Goal: Task Accomplishment & Management: Complete application form

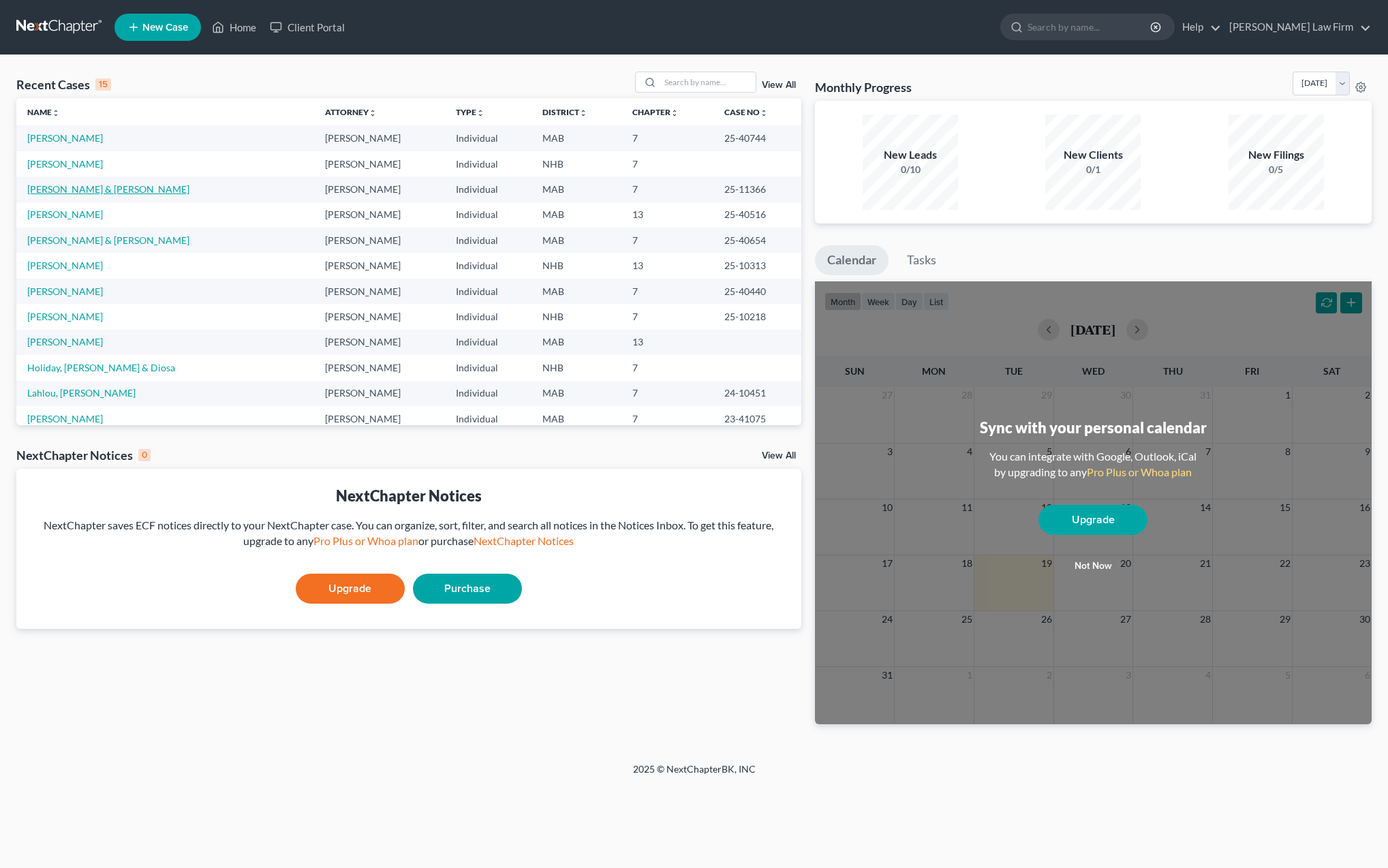
click at [48, 190] on link "[PERSON_NAME] & [PERSON_NAME]" at bounding box center [108, 189] width 163 height 12
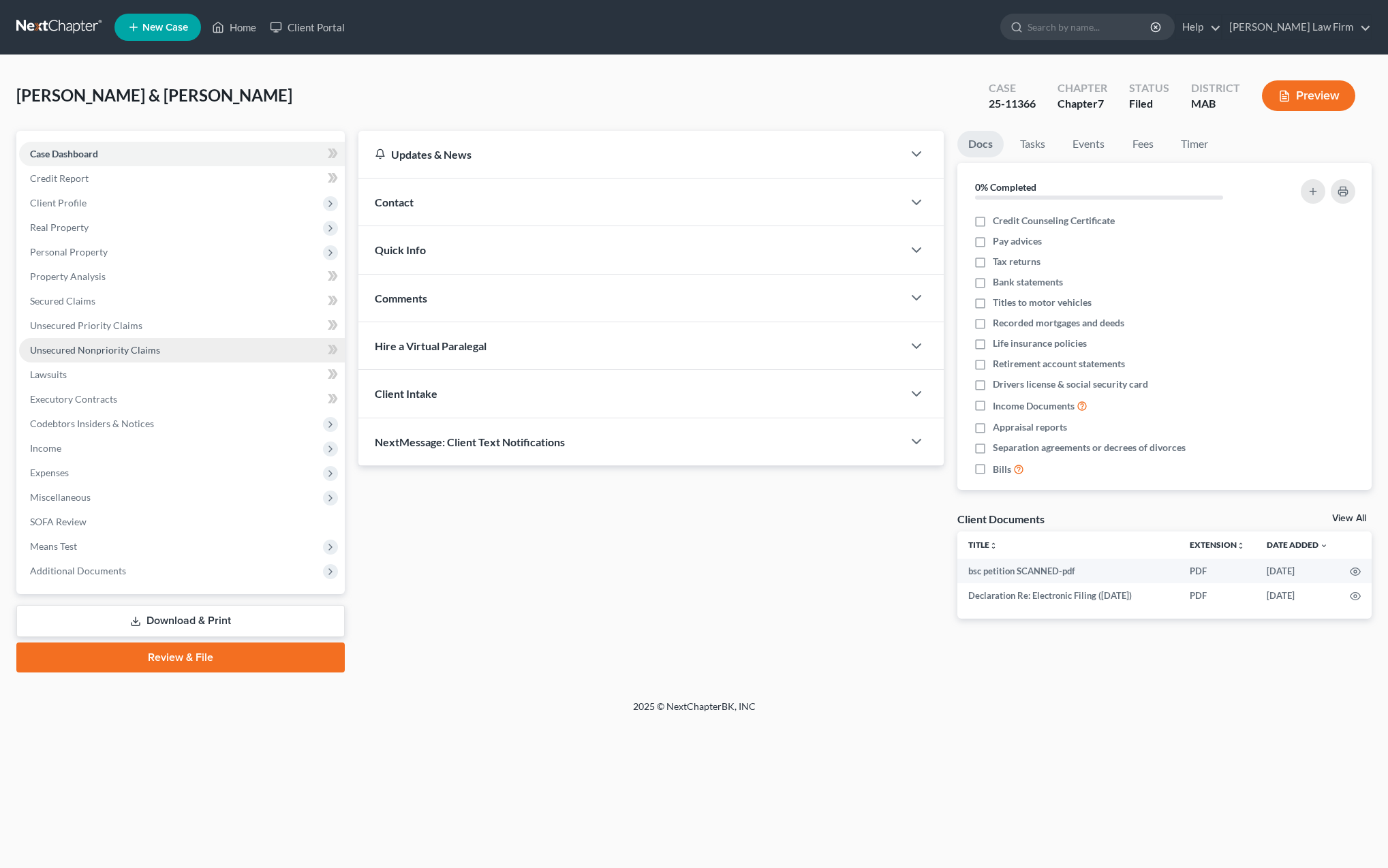
click at [94, 354] on span "Unsecured Nonpriority Claims" at bounding box center [94, 350] width 130 height 12
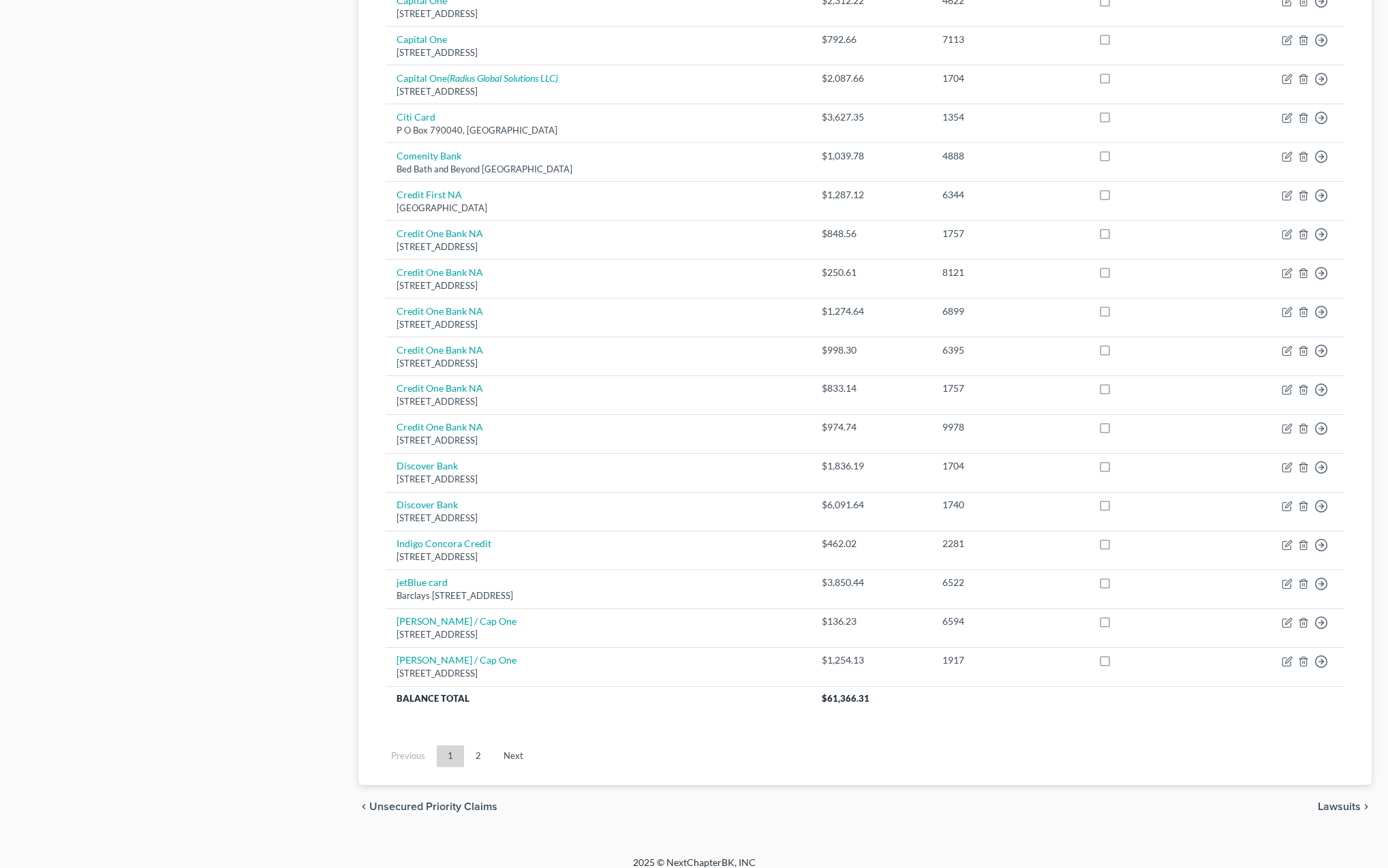
scroll to position [695, 0]
click at [478, 747] on link "2" at bounding box center [478, 758] width 27 height 22
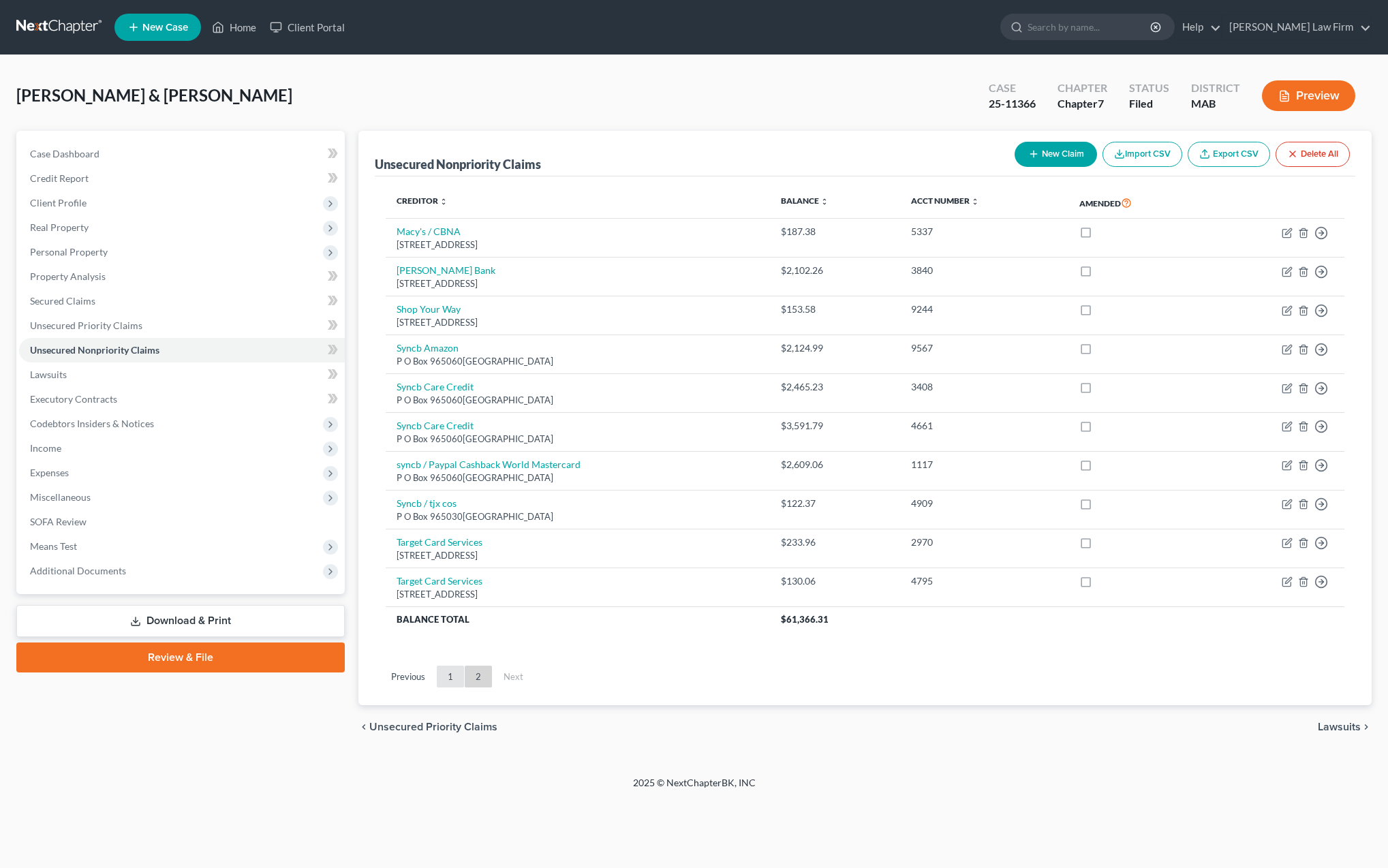
click at [448, 674] on link "1" at bounding box center [449, 677] width 27 height 22
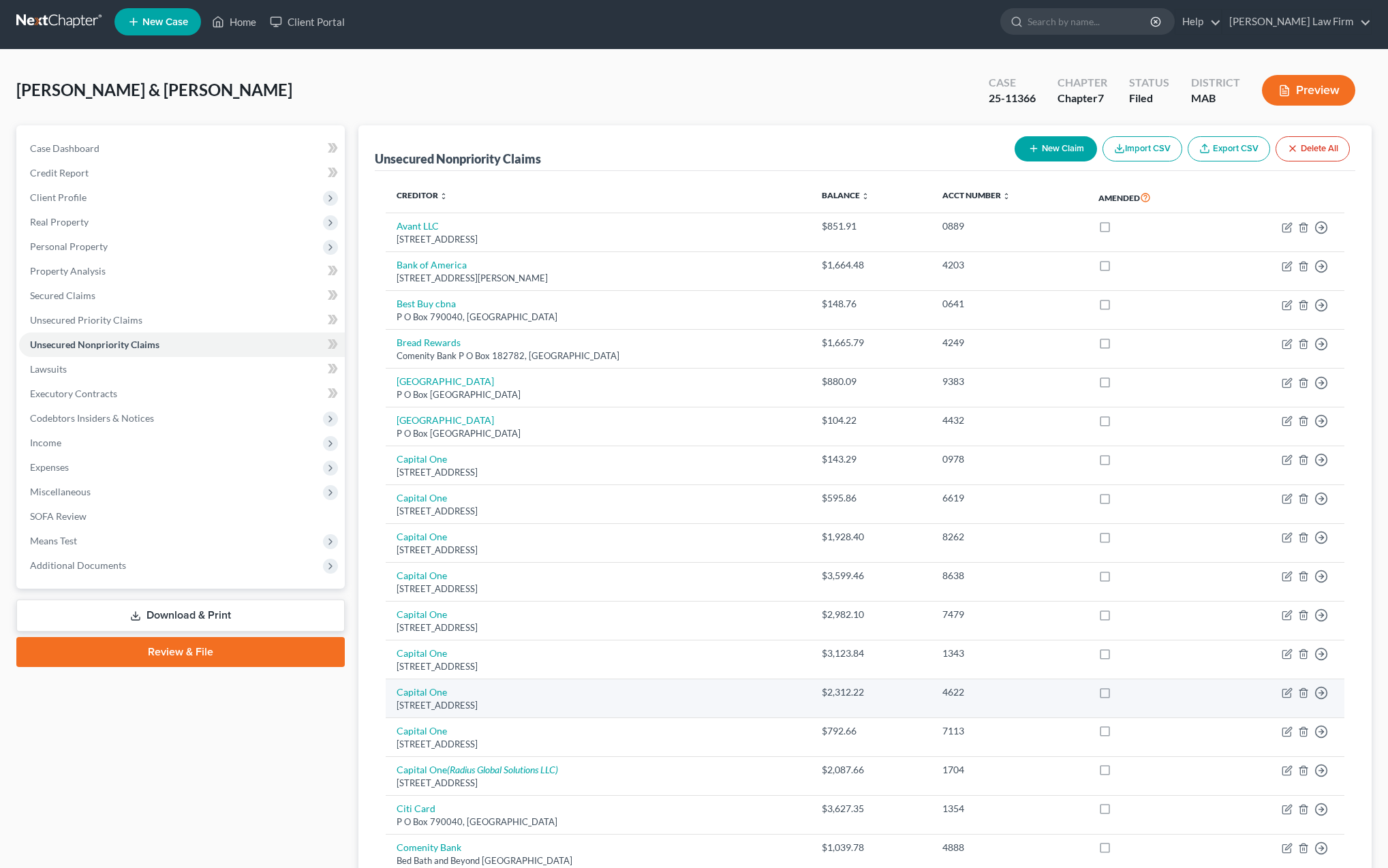
scroll to position [3, 0]
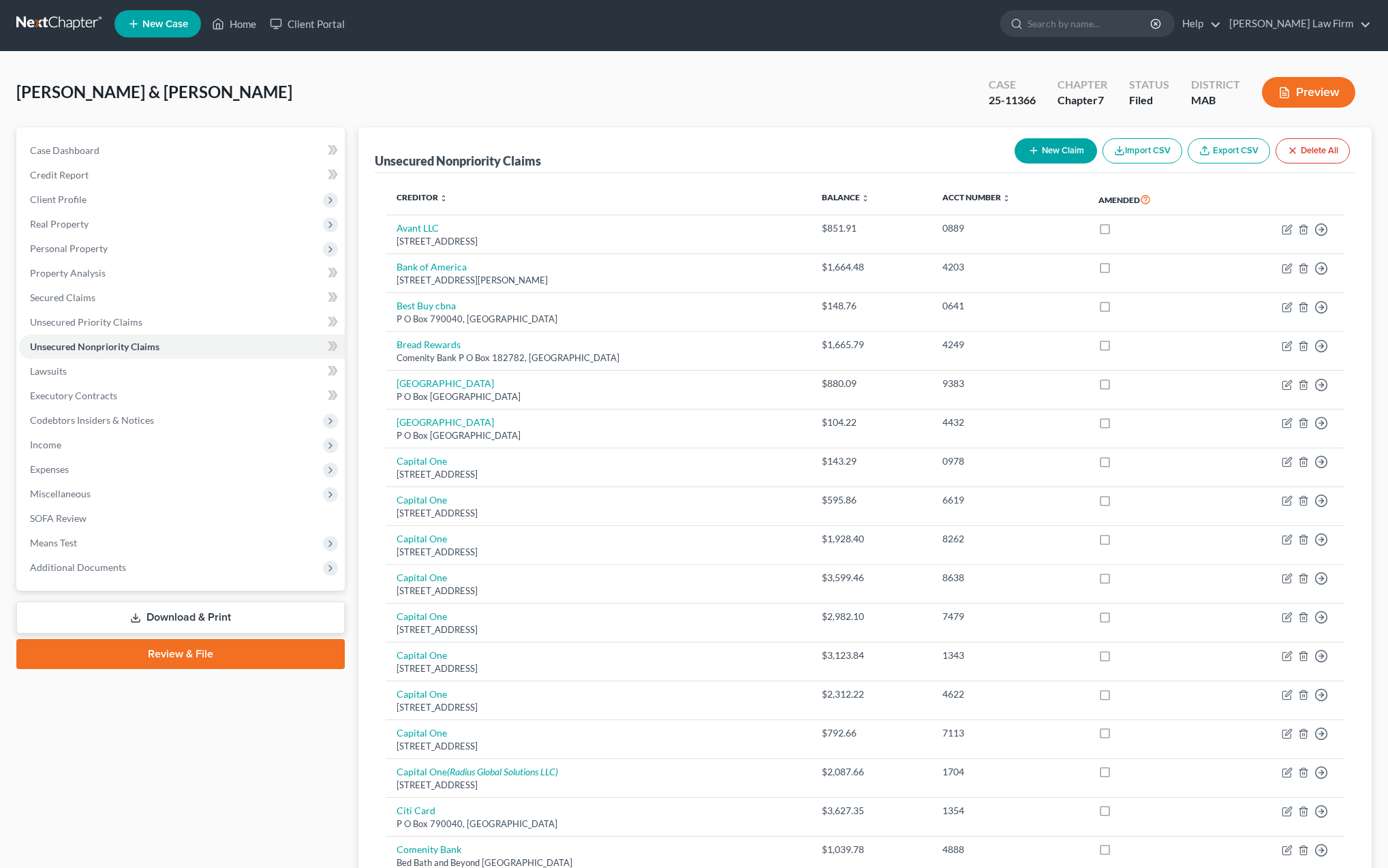
click at [1055, 150] on button "New Claim" at bounding box center [1056, 150] width 82 height 25
select select "2"
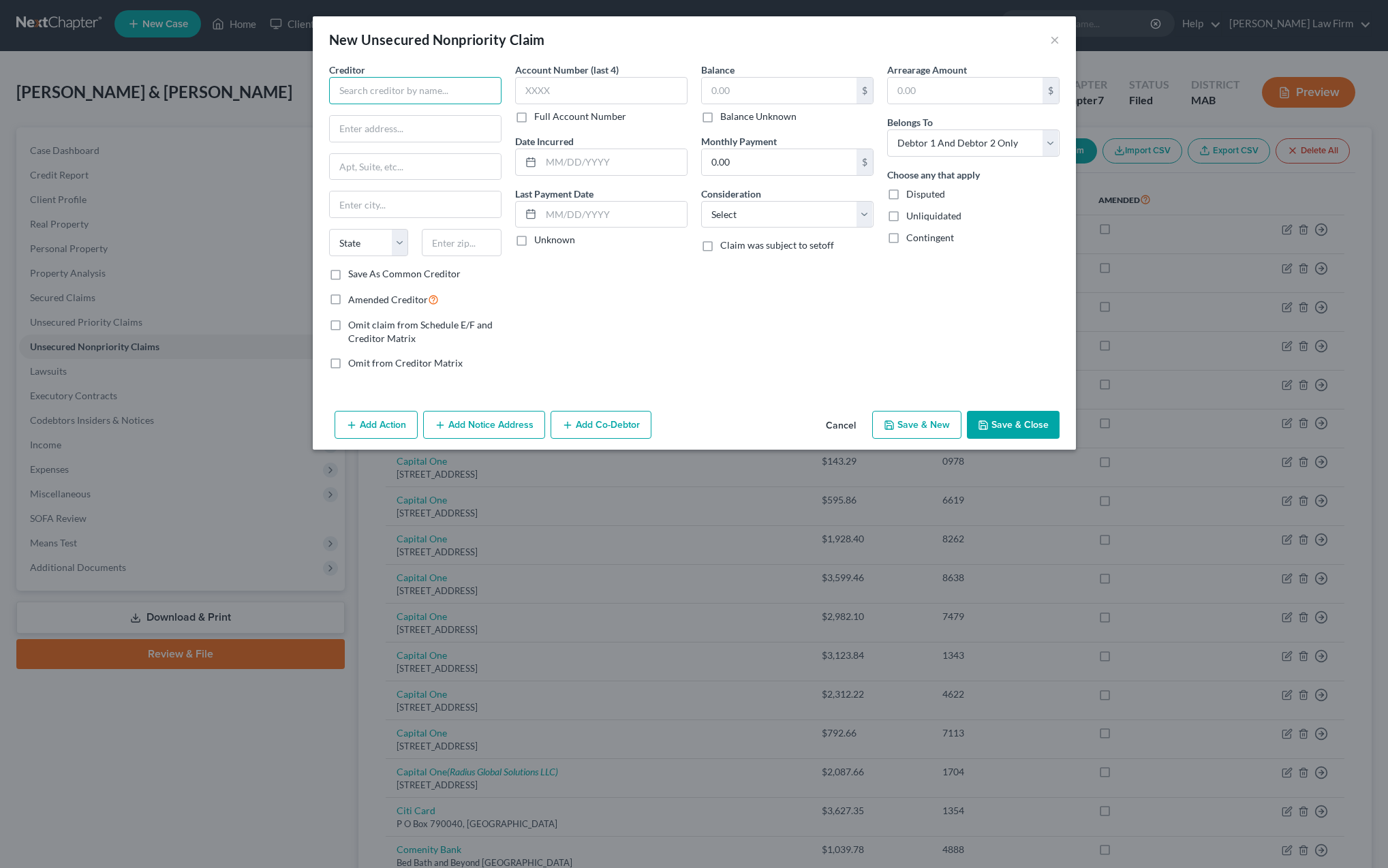
click at [389, 94] on input "text" at bounding box center [416, 90] width 173 height 27
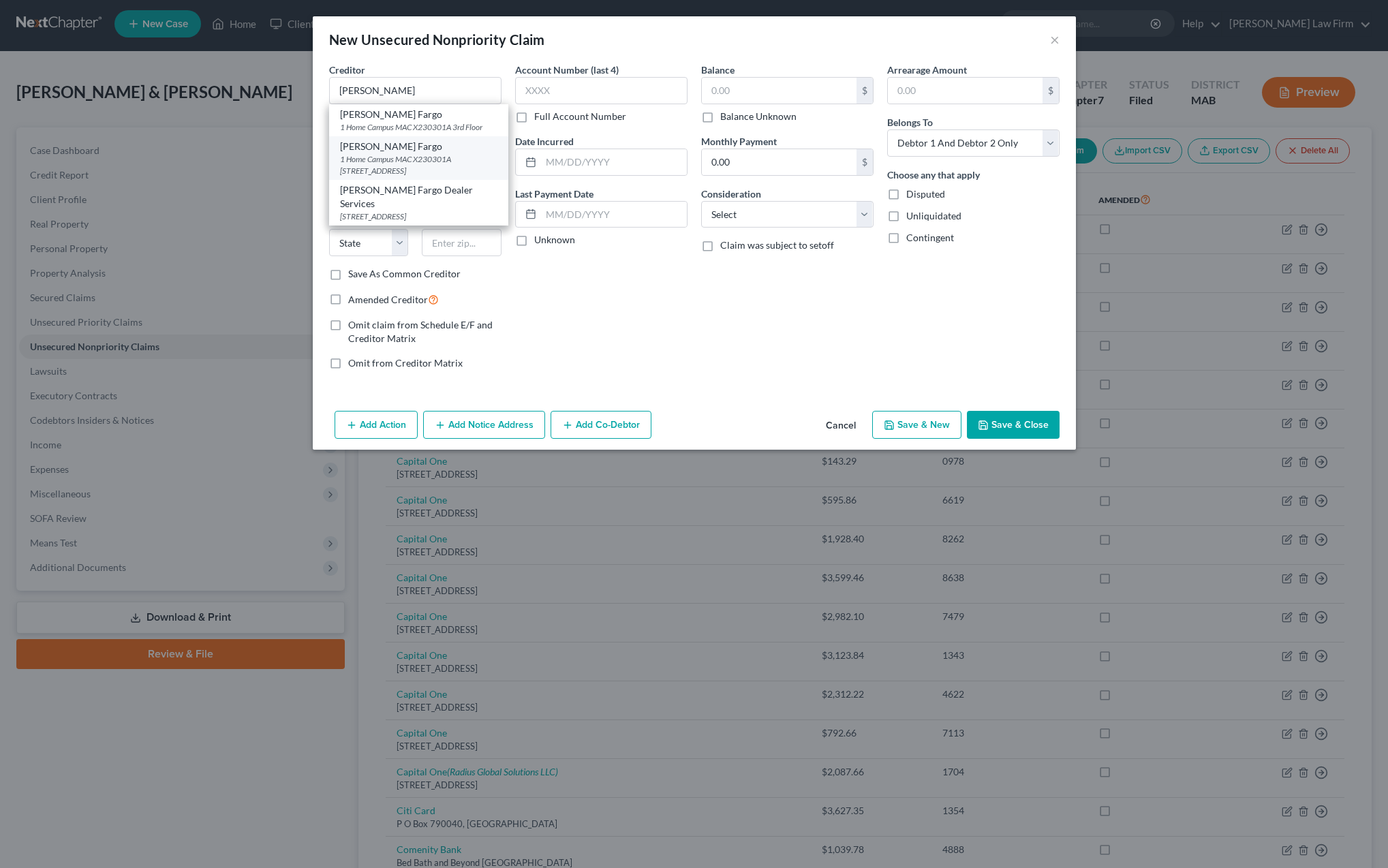
click at [393, 154] on div "1 Home Campus MAC X230301A [STREET_ADDRESS]" at bounding box center [419, 165] width 158 height 23
type input "[PERSON_NAME] Fargo"
type input "1 Home Campus"
type input "MAC X230301A 3rd Floor"
type input "Des Moines"
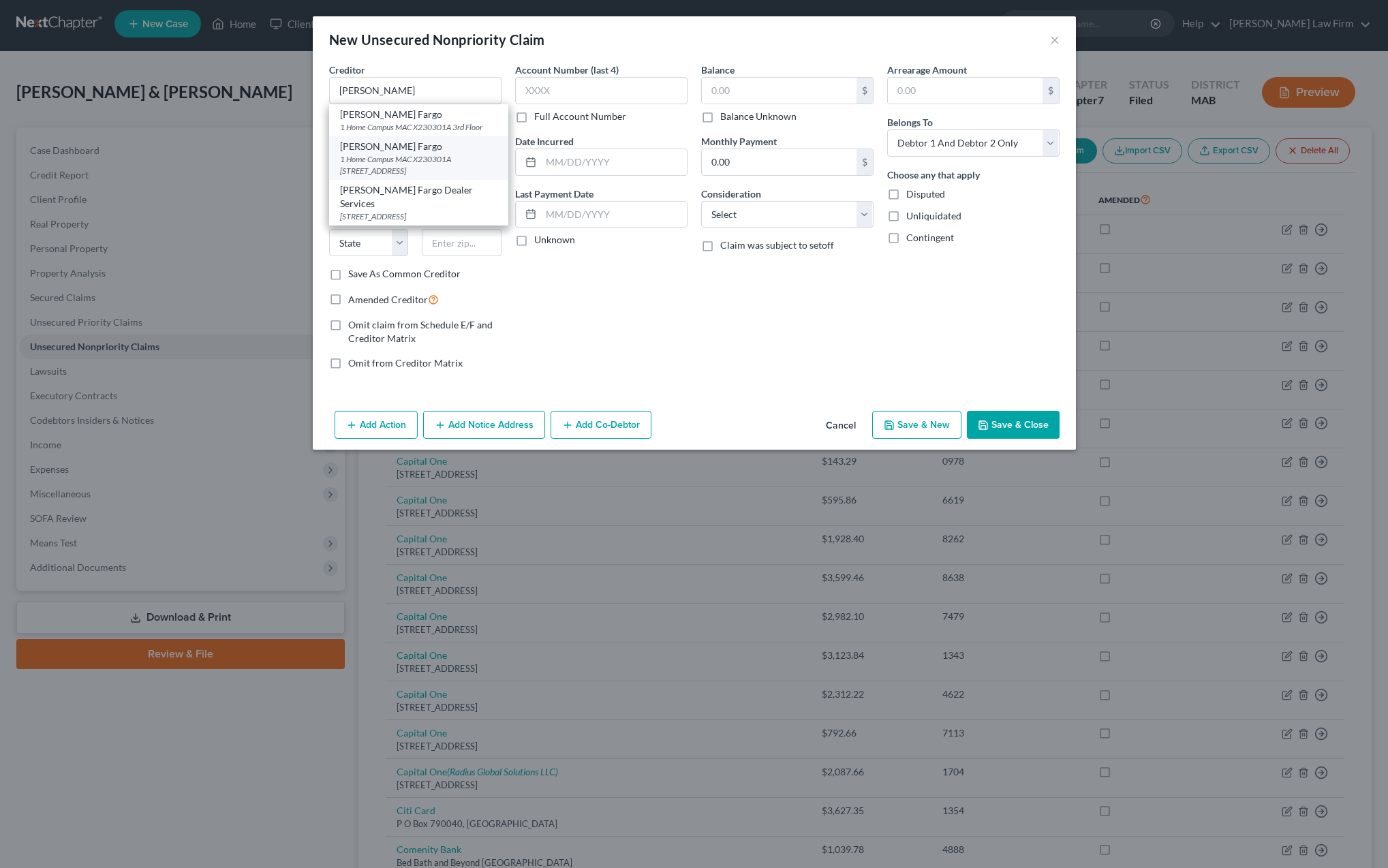
select select "16"
type input "50328"
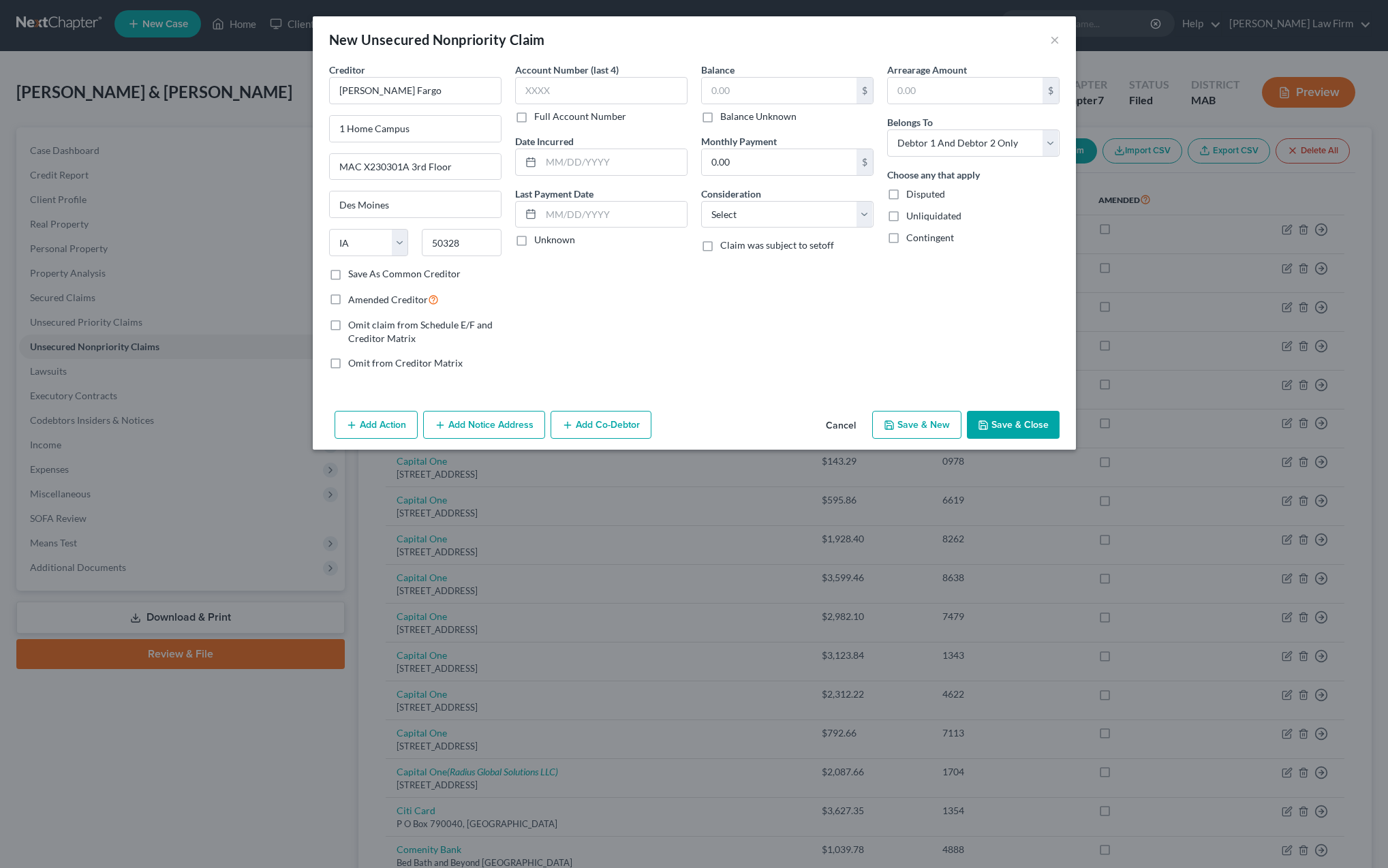
click at [837, 424] on button "Cancel" at bounding box center [841, 426] width 52 height 27
